Goal: Contribute content

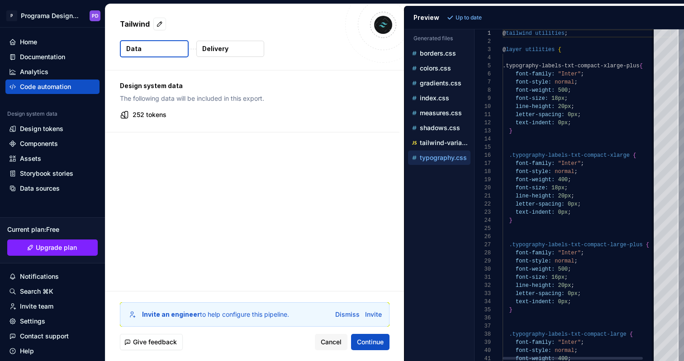
scroll to position [81, 0]
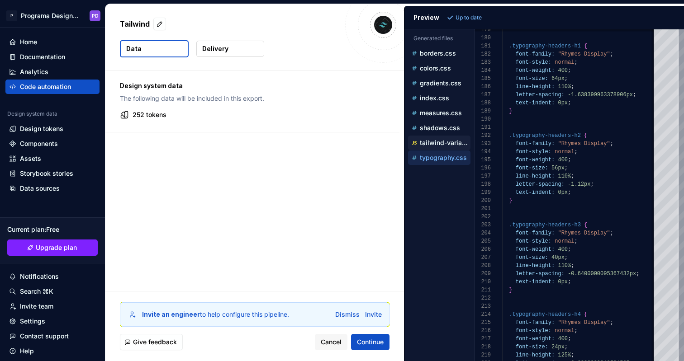
click at [447, 141] on p "tailwind-variables.js" at bounding box center [445, 142] width 51 height 7
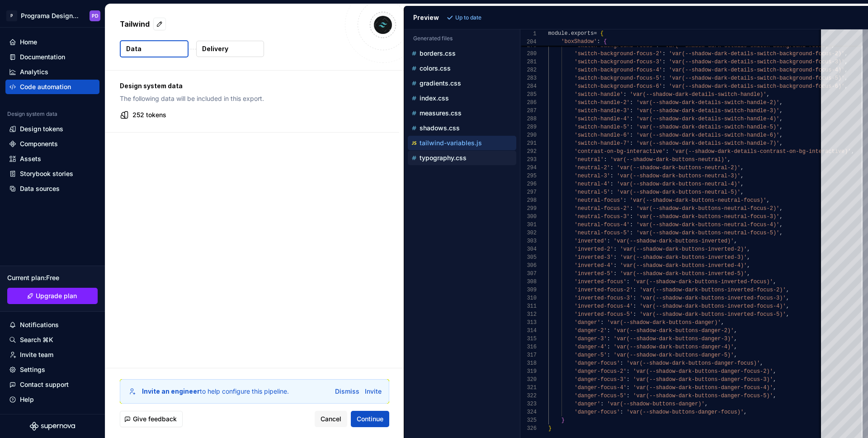
click at [468, 161] on div "typography.css" at bounding box center [463, 157] width 107 height 9
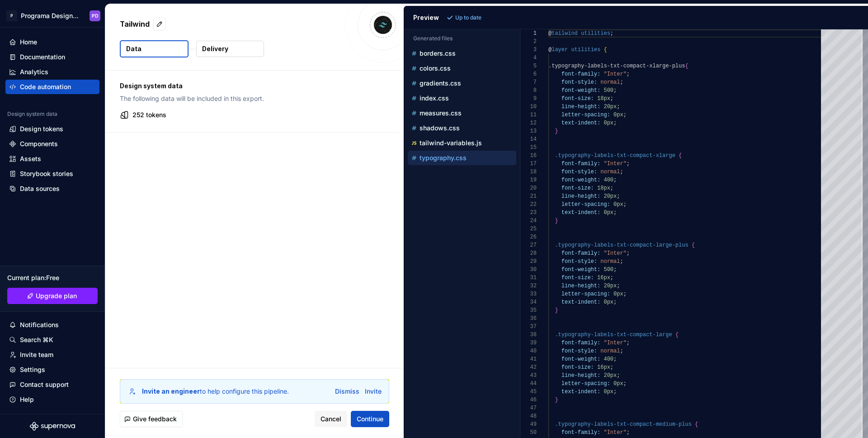
click at [281, 312] on div "Design system data The following data will be included in this export. 252 toke…" at bounding box center [254, 219] width 299 height 297
click at [458, 68] on div "colors.css" at bounding box center [463, 68] width 107 height 9
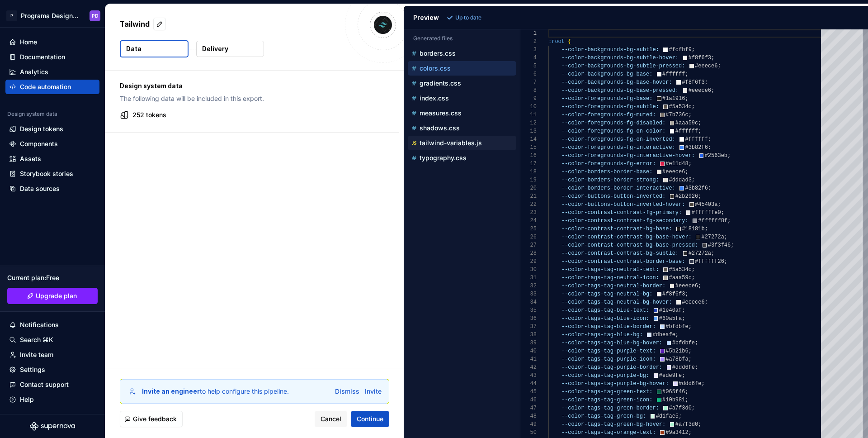
click at [459, 144] on p "tailwind-variables.js" at bounding box center [451, 142] width 62 height 7
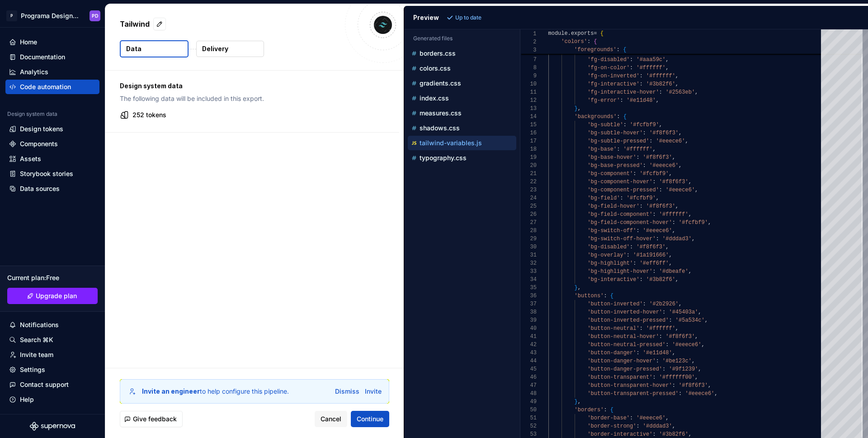
click at [450, 140] on p "tailwind-variables.js" at bounding box center [451, 142] width 62 height 7
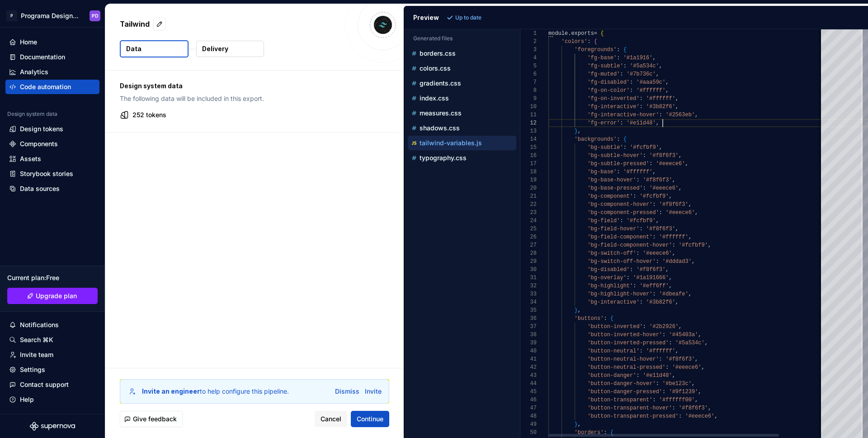
scroll to position [8, 114]
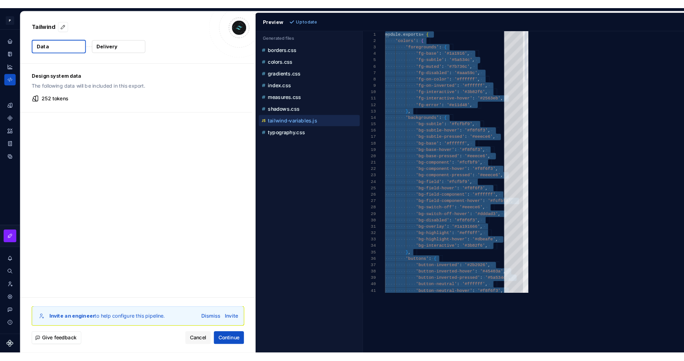
scroll to position [0, 3]
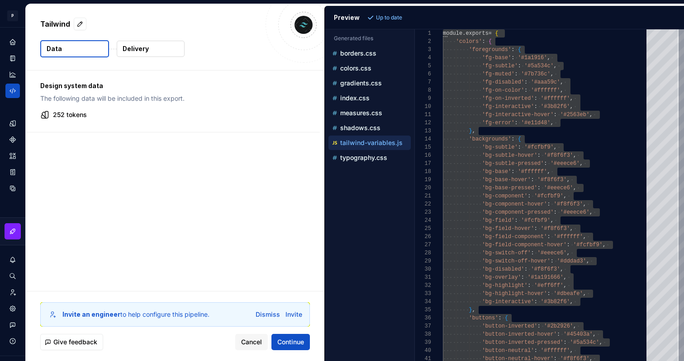
type textarea "**********"
